Goal: Task Accomplishment & Management: Complete application form

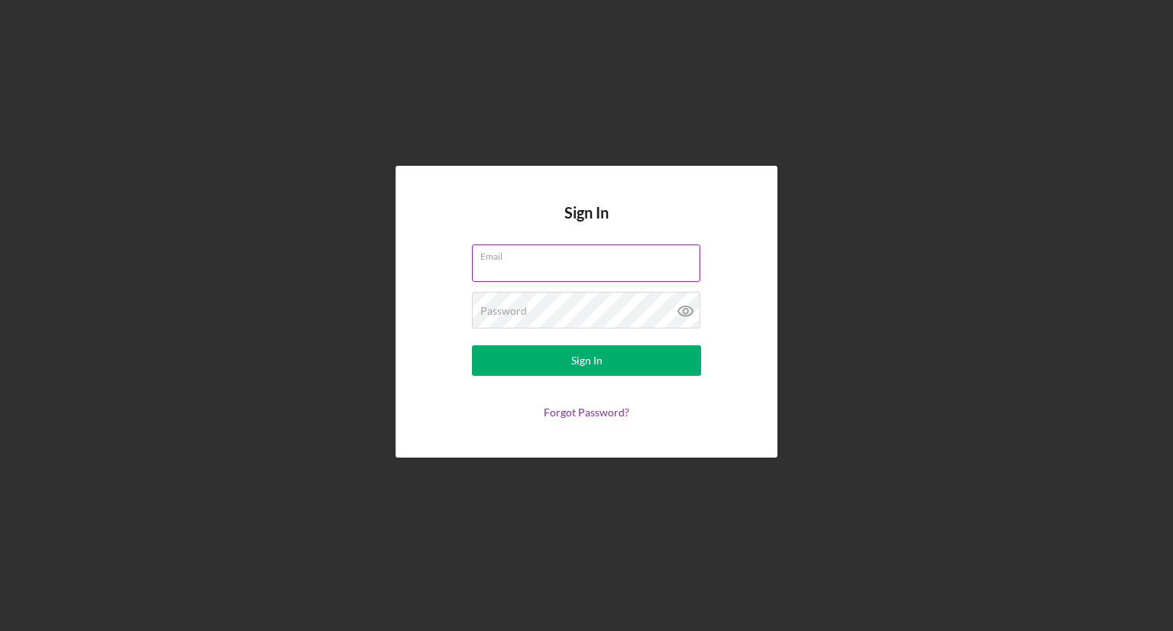
click at [487, 263] on input "Email" at bounding box center [586, 262] width 228 height 37
type input "[EMAIL_ADDRESS][DOMAIN_NAME]"
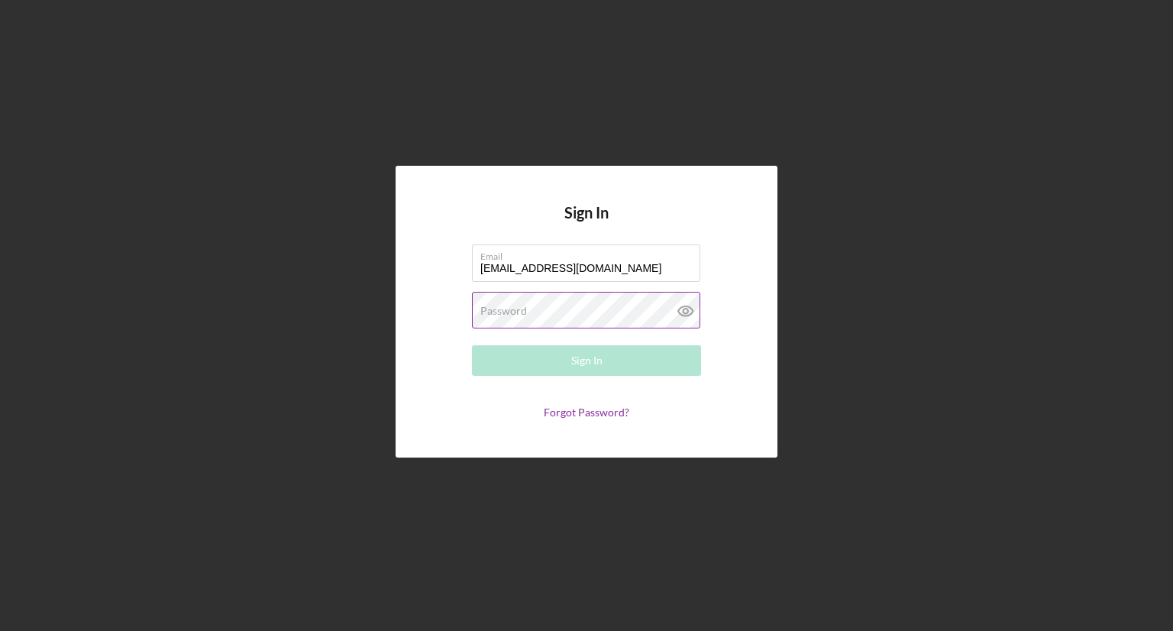
click at [493, 313] on label "Password" at bounding box center [503, 311] width 47 height 12
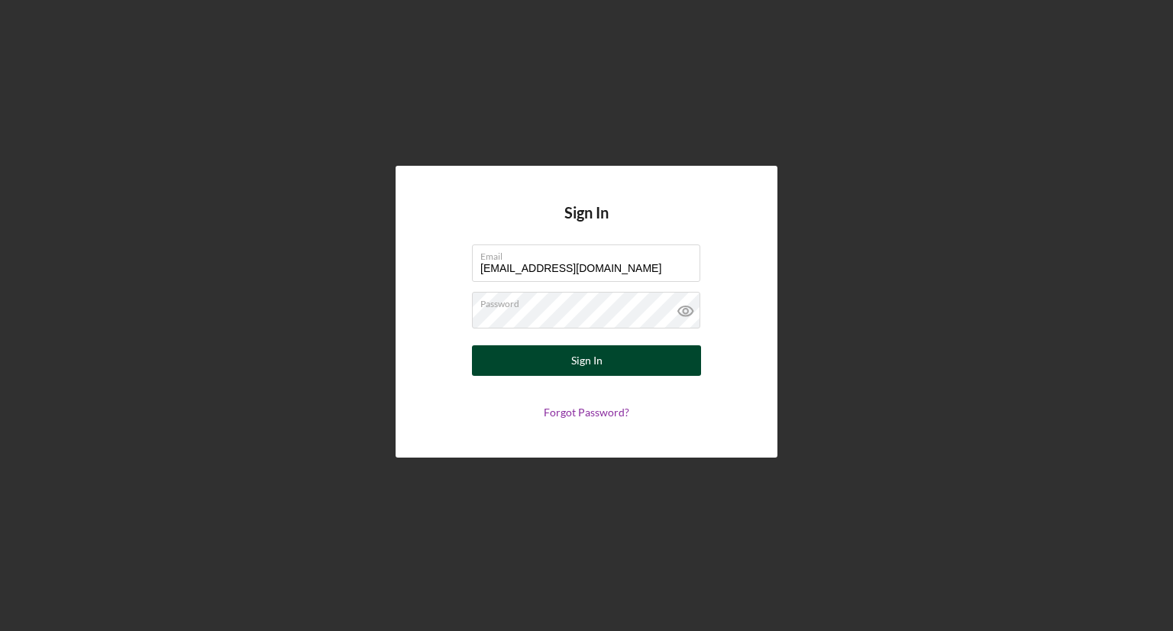
click at [504, 359] on button "Sign In" at bounding box center [586, 360] width 229 height 31
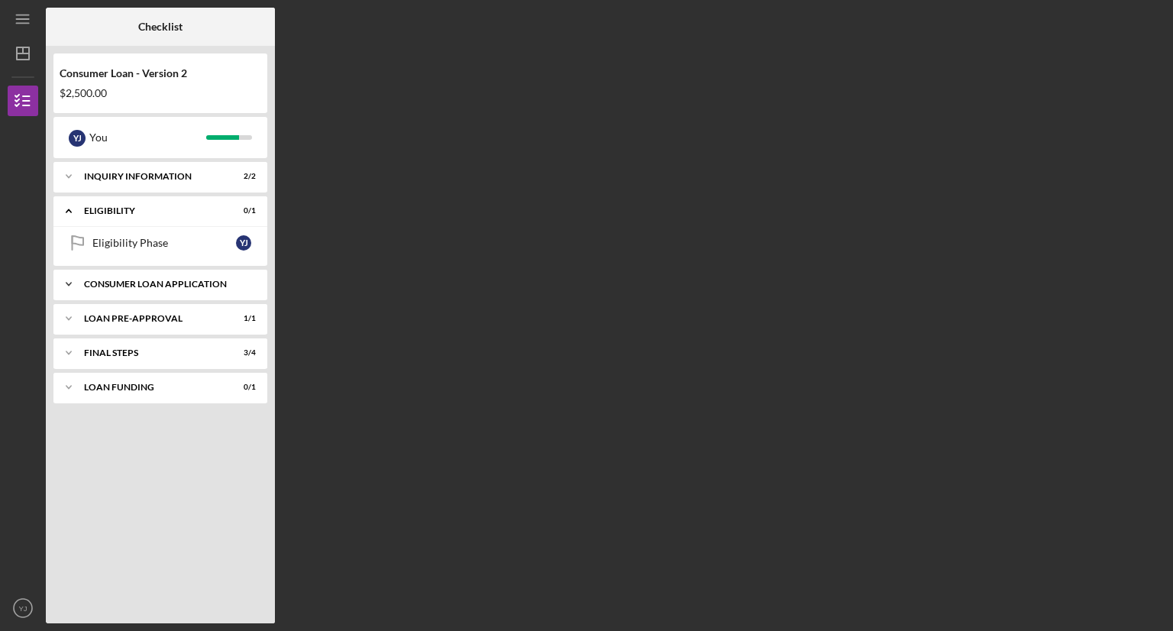
click at [143, 289] on div "Icon/Expander Consumer Loan Application 4 / 5" at bounding box center [160, 284] width 214 height 31
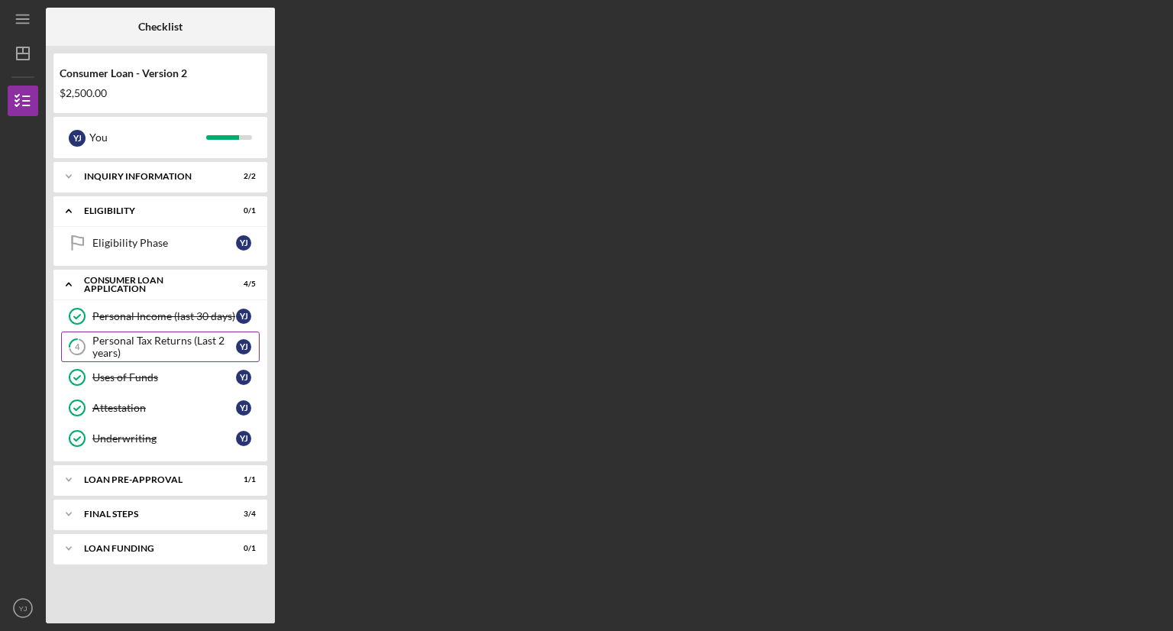
click at [144, 343] on div "Personal Tax Returns (Last 2 years)" at bounding box center [164, 347] width 144 height 24
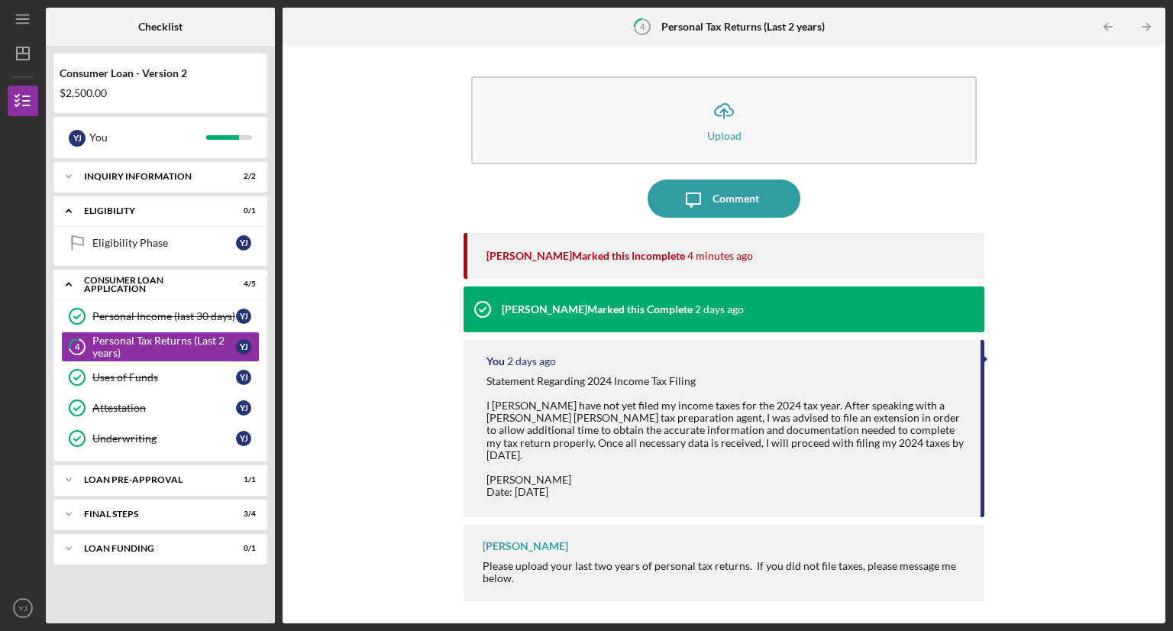
drag, startPoint x: 485, startPoint y: 379, endPoint x: 611, endPoint y: 499, distance: 174.0
click at [611, 499] on div "You [DATE] Statement Regarding 2024 Income Tax Filing I [PERSON_NAME] have not …" at bounding box center [724, 428] width 521 height 177
copy div "Statement Regarding 2024 Income Tax Filing I [PERSON_NAME] have not yet filed m…"
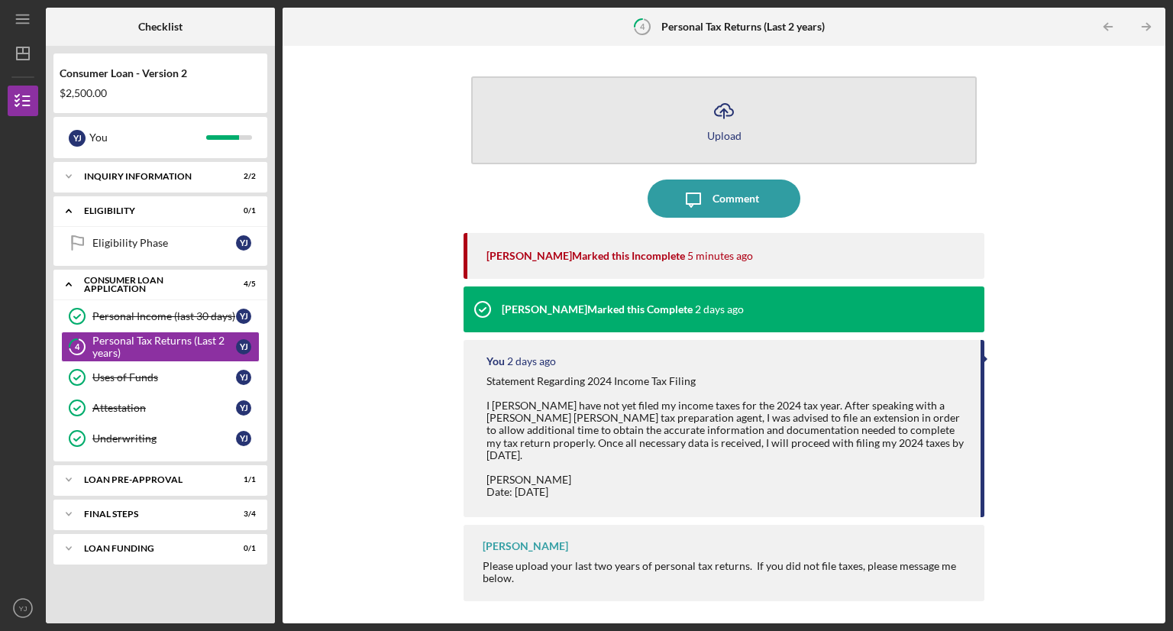
click at [730, 120] on icon "Icon/Upload" at bounding box center [724, 111] width 38 height 38
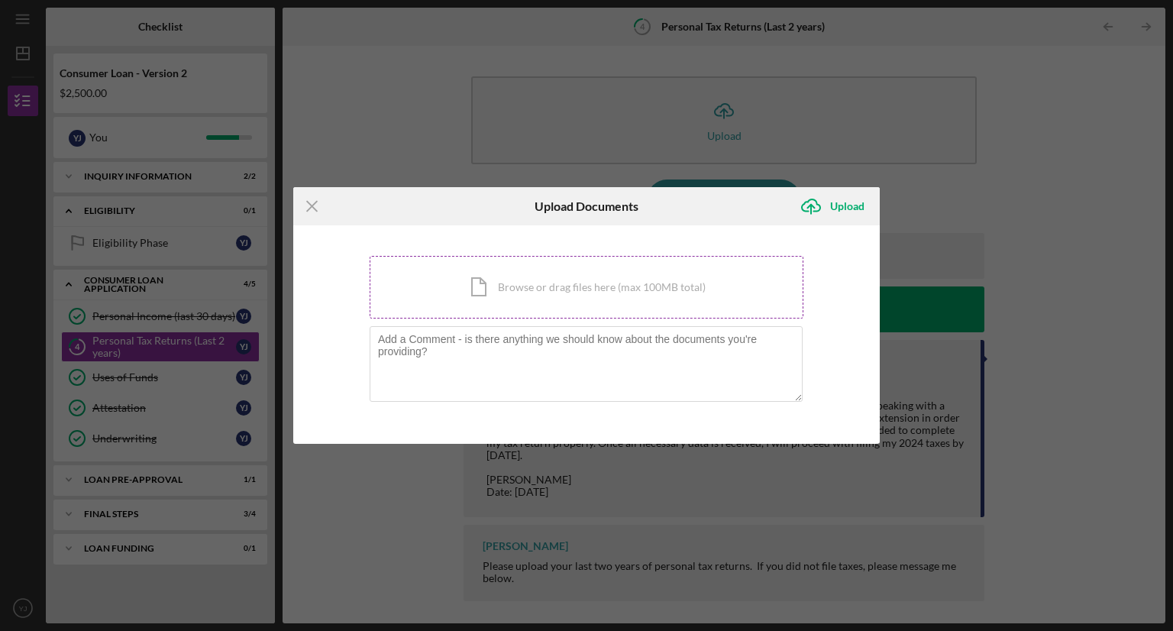
click at [516, 297] on div "Icon/Document Browse or drag files here (max 100MB total) Tap to choose files o…" at bounding box center [587, 287] width 434 height 63
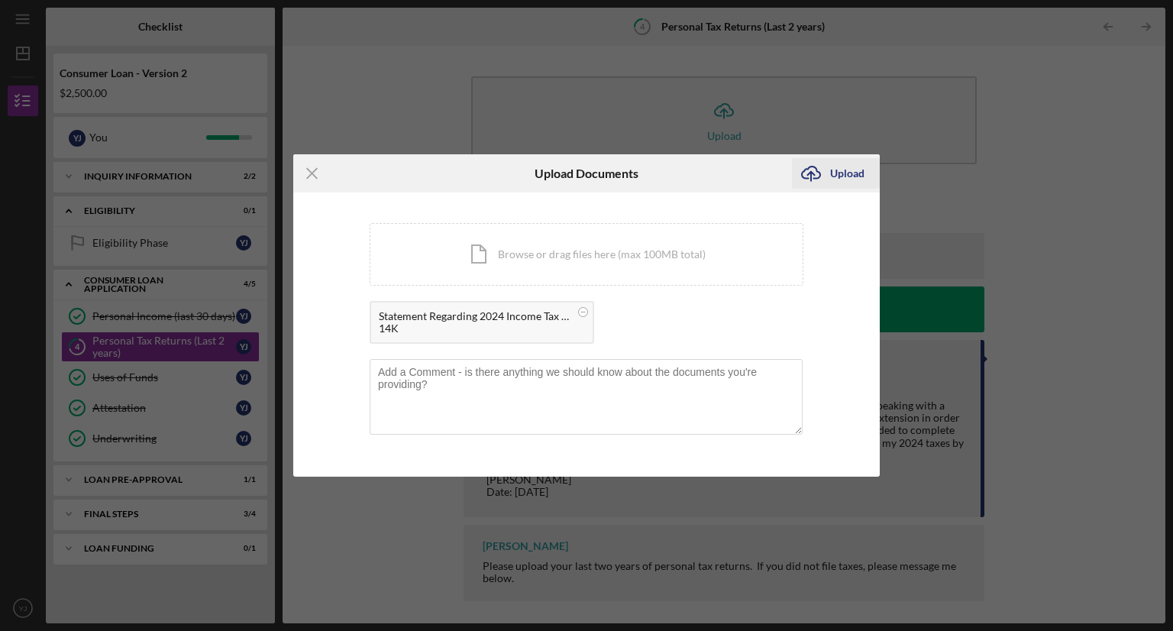
click at [849, 171] on div "Upload" at bounding box center [847, 173] width 34 height 31
